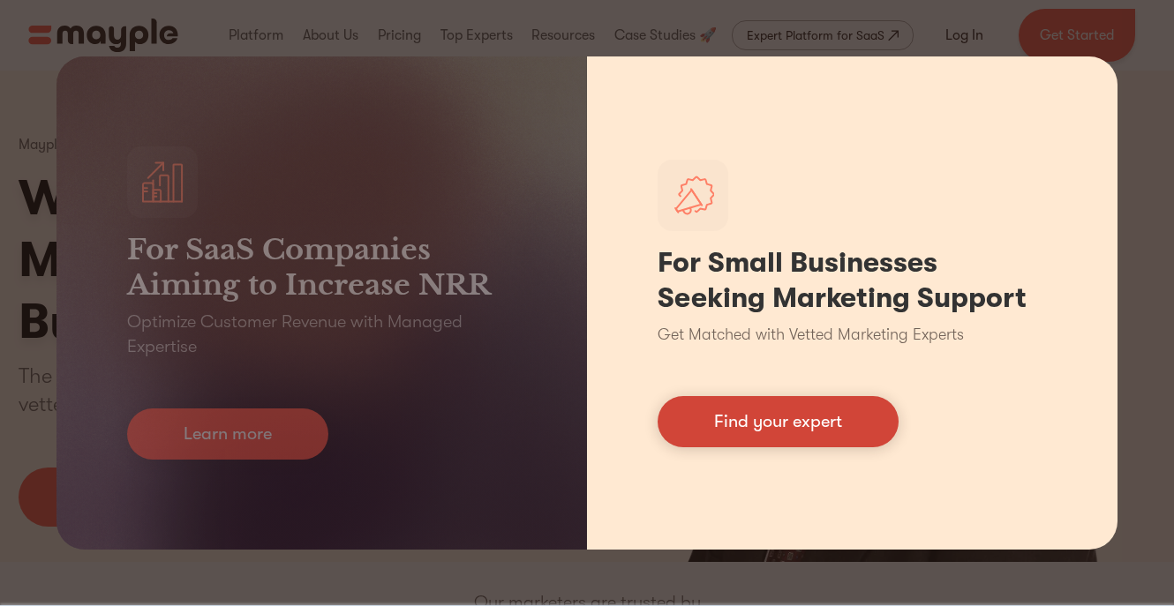
click at [778, 411] on link "Find your expert" at bounding box center [778, 421] width 241 height 51
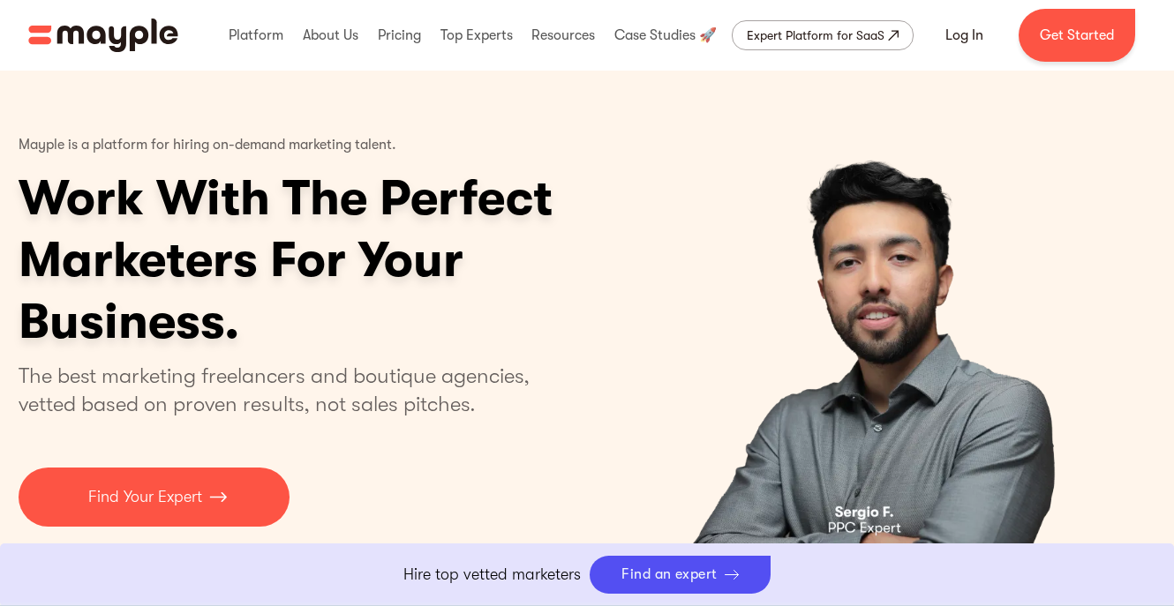
scroll to position [923, 0]
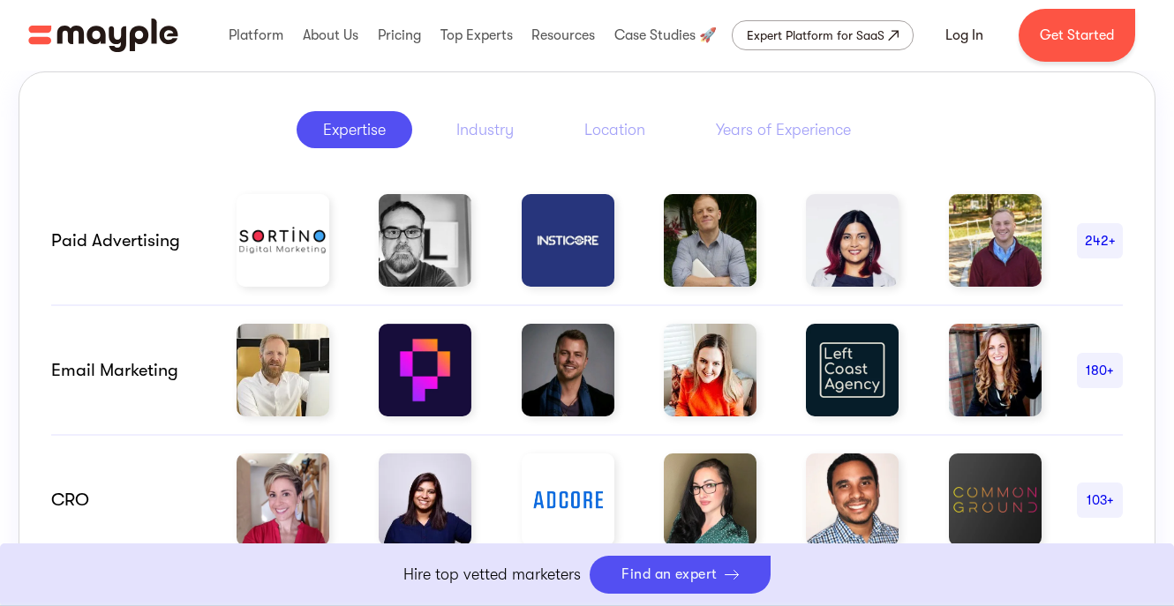
click at [698, 568] on link "Boost Your eCommerce Business Mayple's in your corner to help you make the righ…" at bounding box center [587, 575] width 1174 height 63
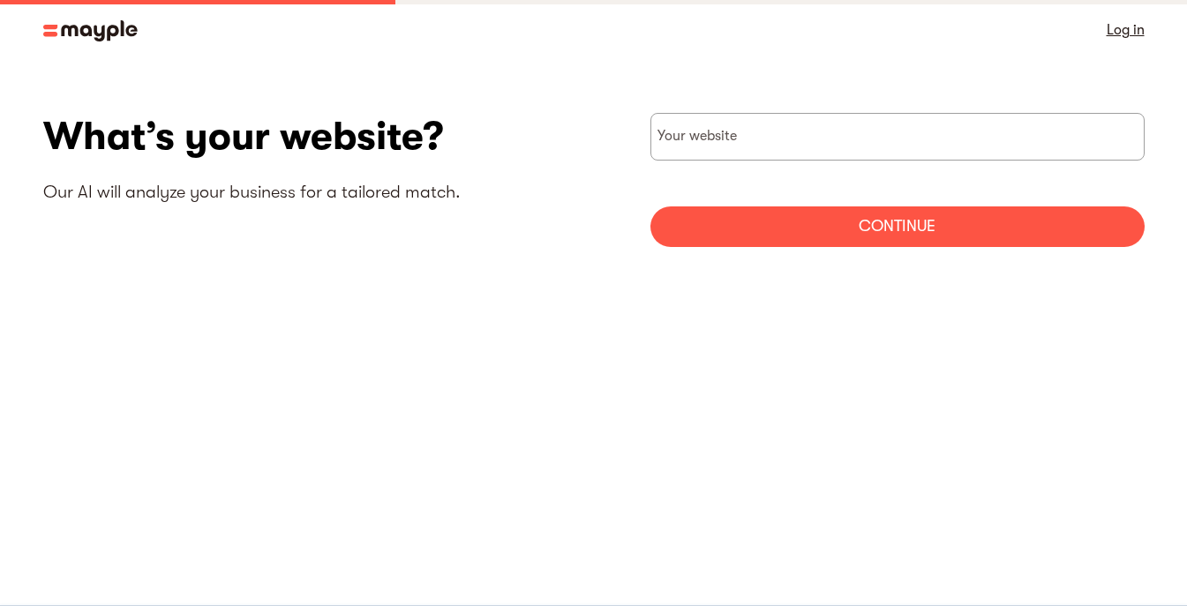
click at [132, 27] on img at bounding box center [90, 30] width 94 height 21
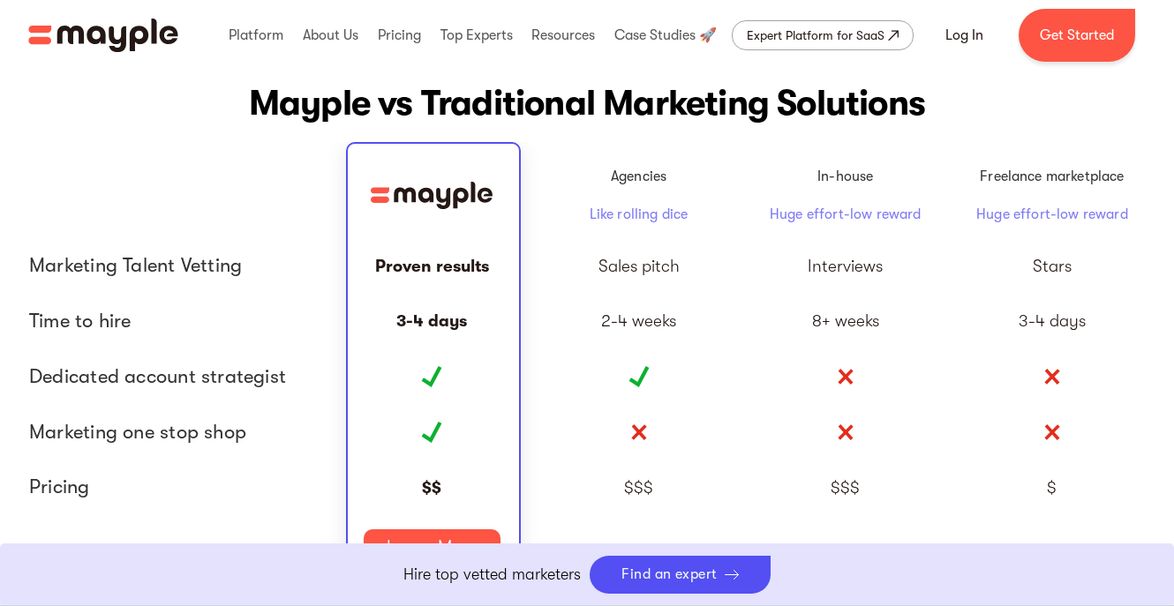
scroll to position [3922, 0]
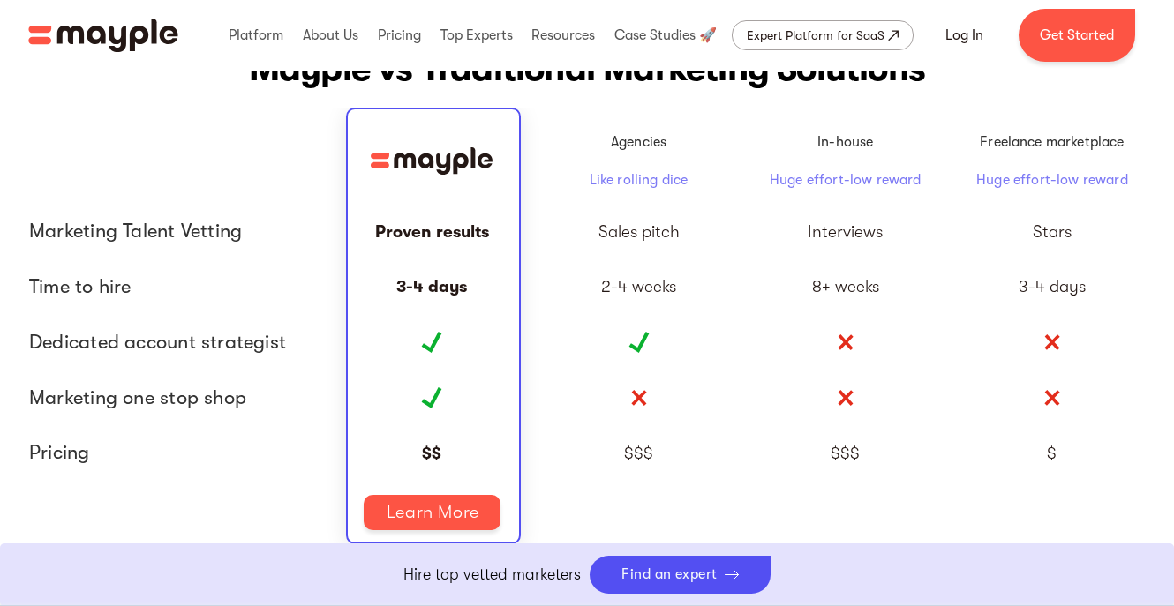
click at [625, 337] on div at bounding box center [638, 343] width 207 height 56
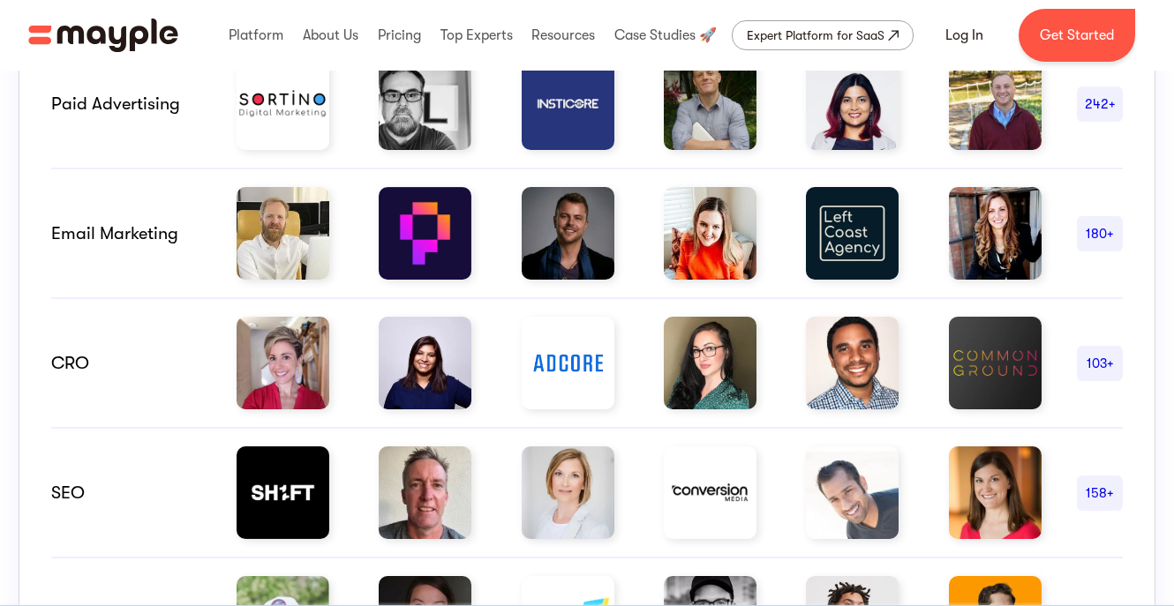
scroll to position [0, 0]
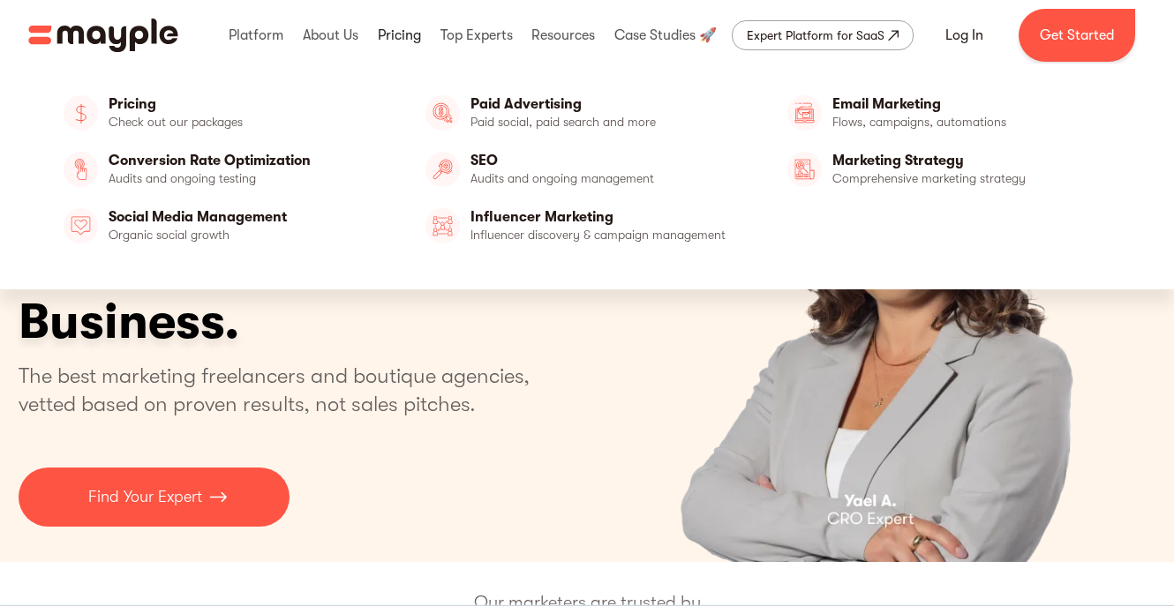
click at [411, 28] on link at bounding box center [399, 35] width 52 height 56
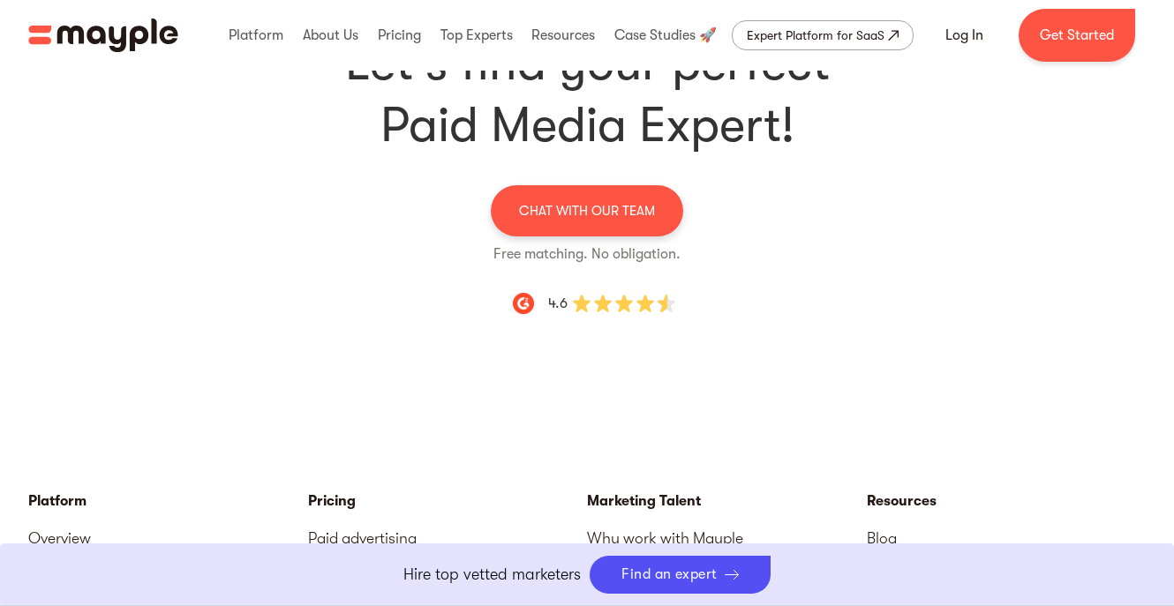
scroll to position [6330, 0]
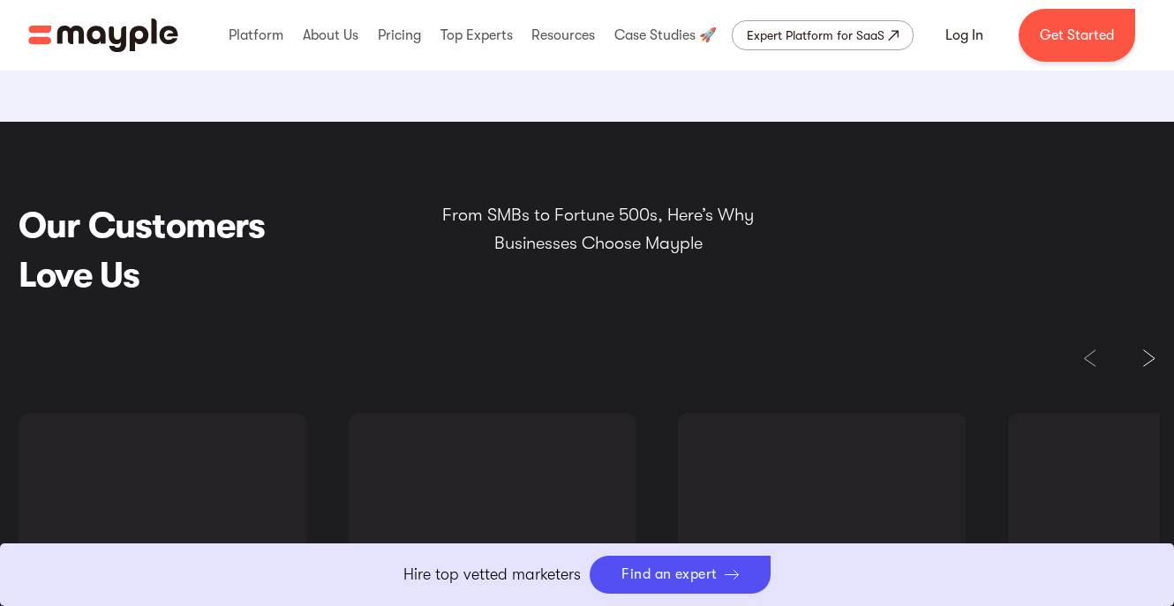
scroll to position [3566, 0]
